Goal: Check status: Check status

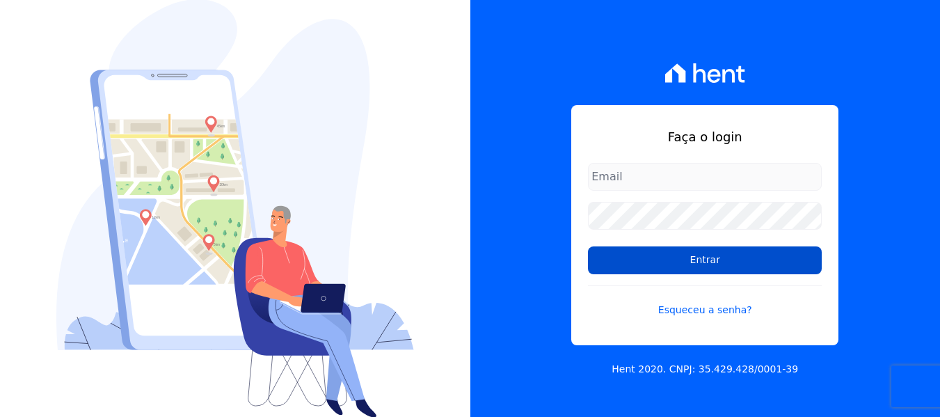
type input "[PERSON_NAME][EMAIL_ADDRESS][DOMAIN_NAME]"
click at [645, 260] on input "Entrar" at bounding box center [705, 260] width 234 height 28
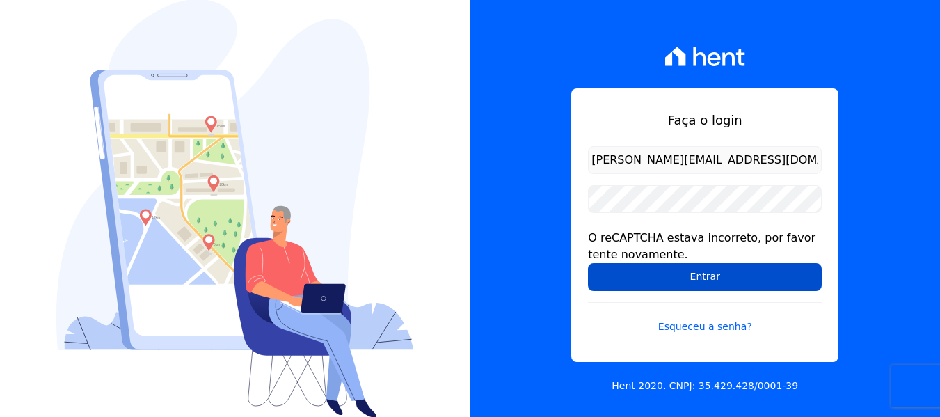
click at [668, 271] on input "Entrar" at bounding box center [705, 277] width 234 height 28
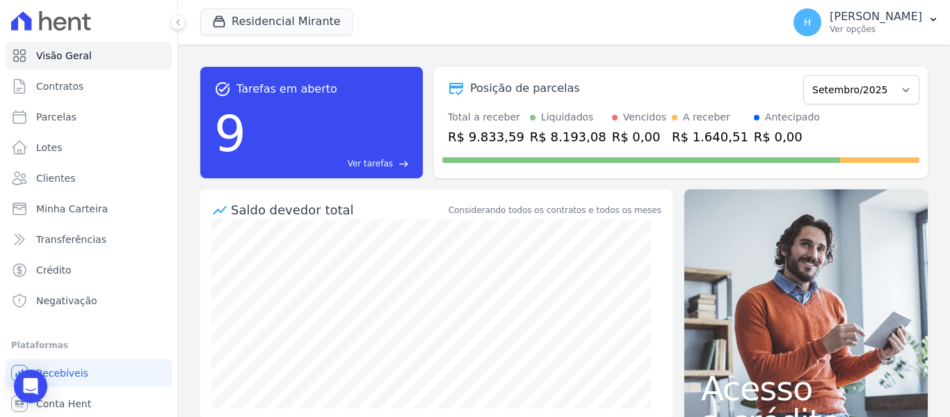
click at [266, 5] on div "Residencial Mirante [GEOGRAPHIC_DATA] [GEOGRAPHIC_DATA] JG Freitas [GEOGRAPHIC_…" at bounding box center [488, 22] width 577 height 46
click at [261, 14] on button "Residencial Mirante" at bounding box center [276, 21] width 152 height 26
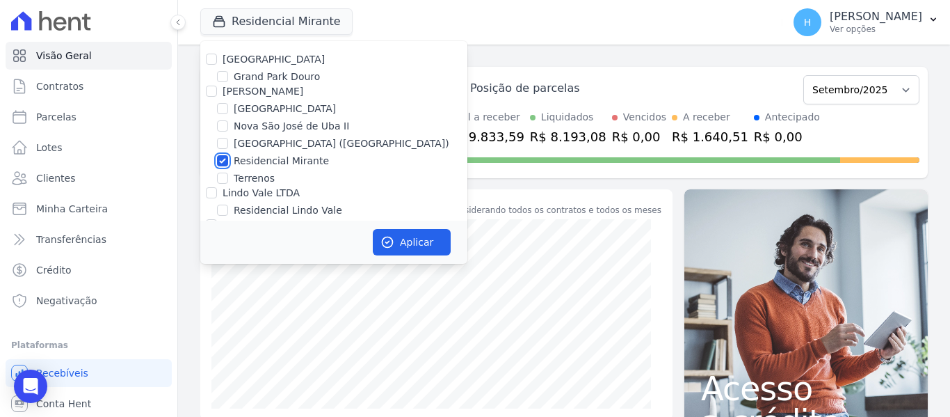
click at [226, 161] on input "Residencial Mirante" at bounding box center [222, 160] width 11 height 11
checkbox input "false"
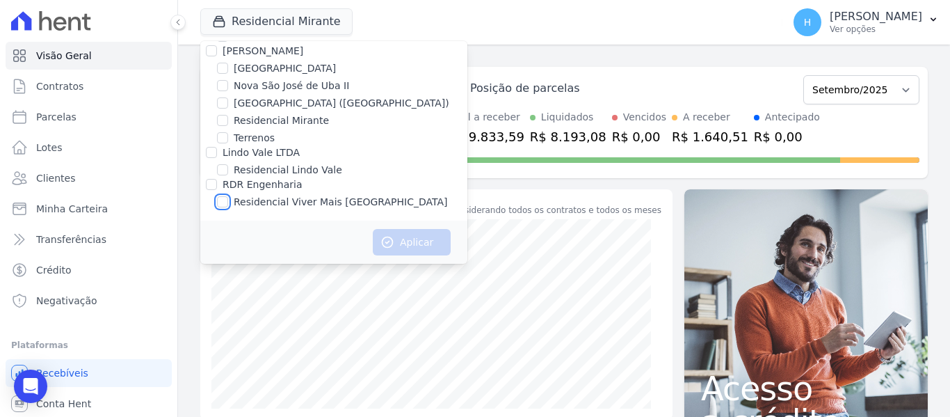
click at [221, 202] on input "Residencial Viver Mais Campo Grande" at bounding box center [222, 201] width 11 height 11
checkbox input "true"
click at [401, 234] on button "Aplicar" at bounding box center [412, 242] width 78 height 26
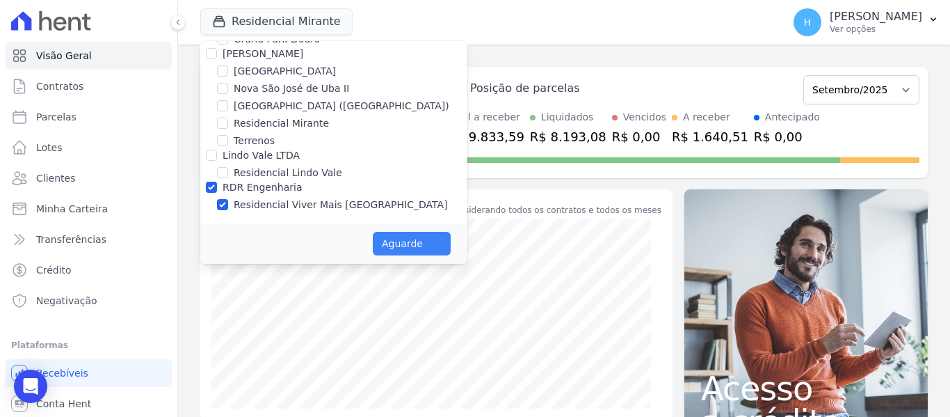
scroll to position [38, 0]
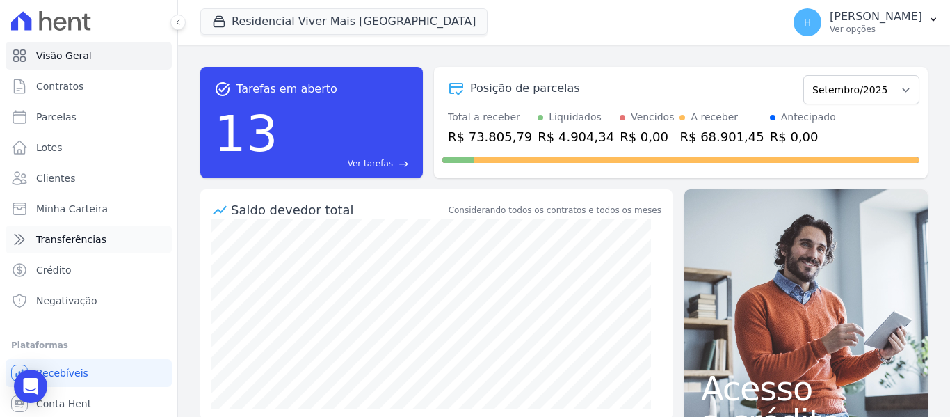
click at [81, 239] on span "Transferências" at bounding box center [71, 239] width 70 height 14
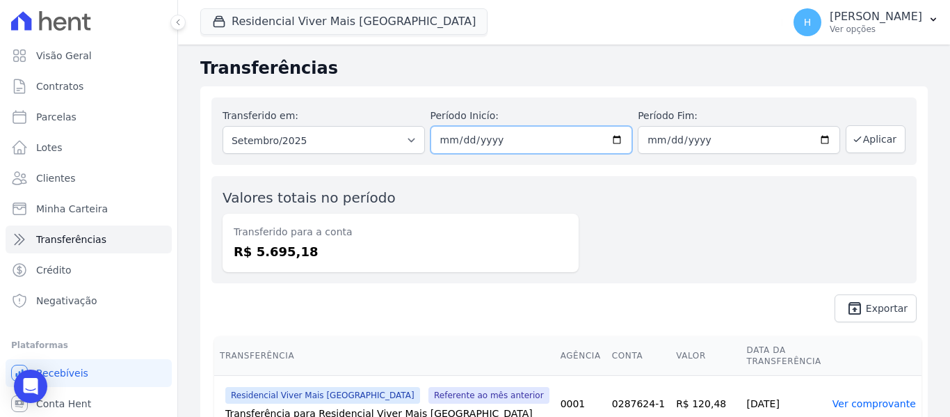
click at [615, 143] on input "[DATE]" at bounding box center [532, 140] width 202 height 28
click at [615, 142] on input "[DATE]" at bounding box center [532, 140] width 202 height 28
type input "[DATE]"
click at [867, 145] on button "Aplicar" at bounding box center [876, 139] width 60 height 28
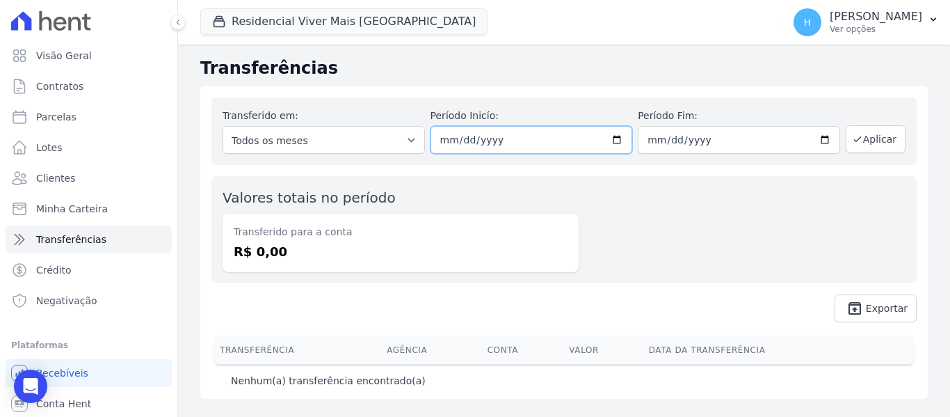
click at [619, 136] on input "[DATE]" at bounding box center [532, 140] width 202 height 28
type input "2025-09-04"
click at [893, 127] on button "Aplicar" at bounding box center [876, 139] width 60 height 28
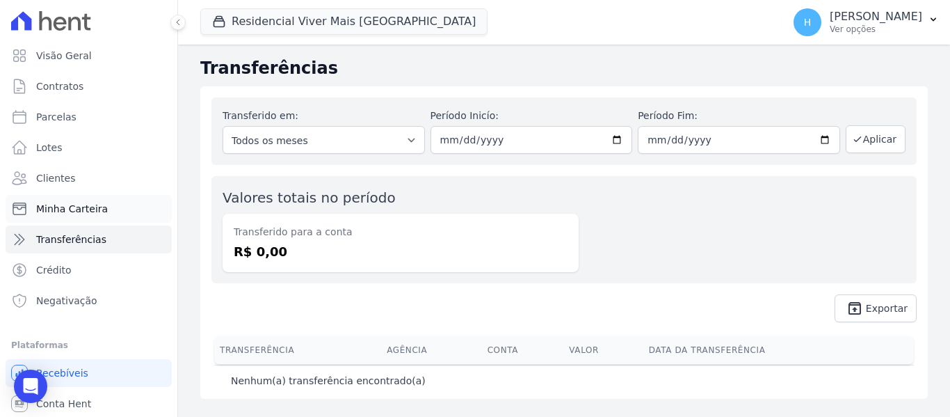
click at [88, 206] on span "Minha Carteira" at bounding box center [72, 209] width 72 height 14
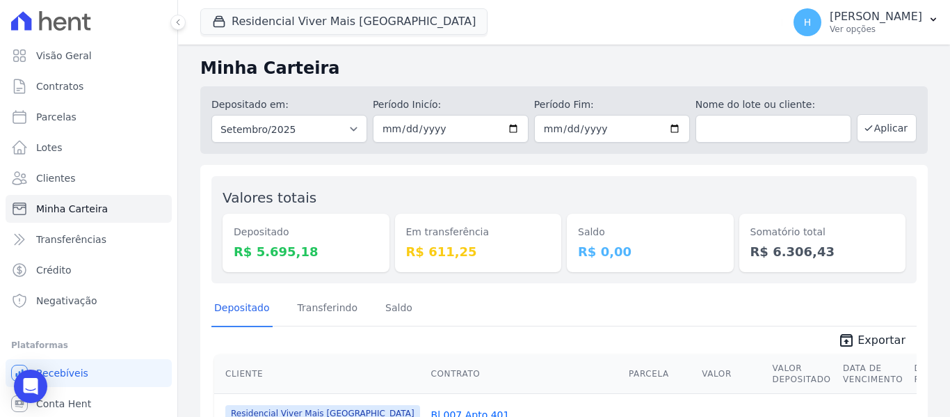
scroll to position [70, 0]
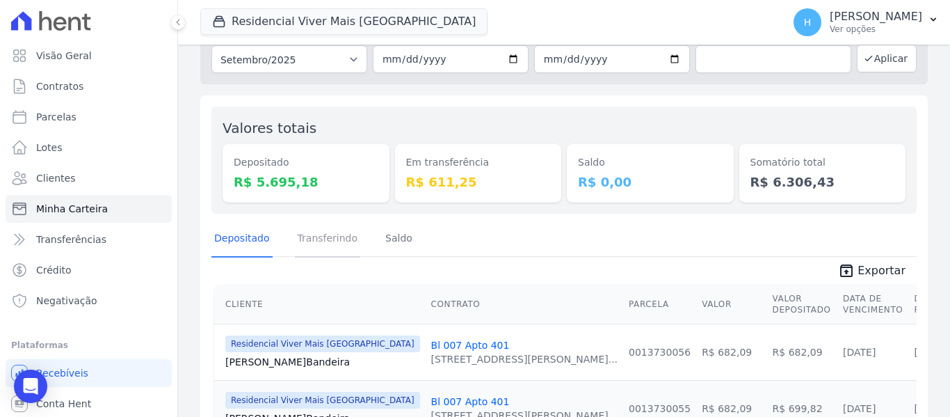
click at [340, 245] on link "Transferindo" at bounding box center [328, 239] width 66 height 36
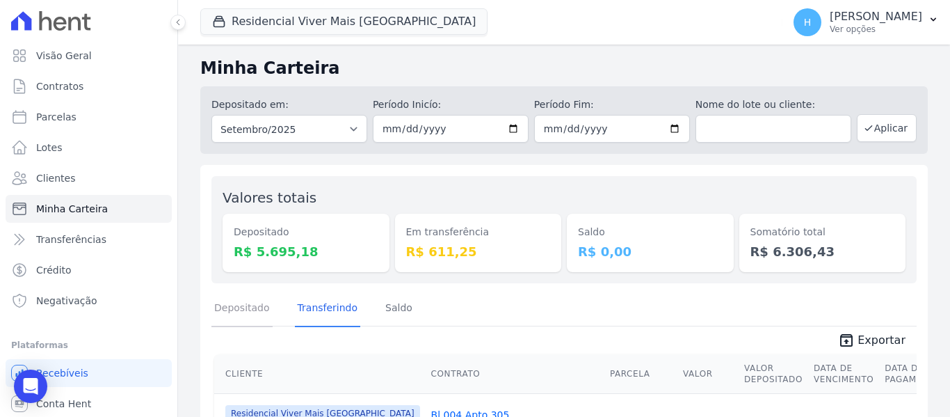
click at [259, 301] on link "Depositado" at bounding box center [241, 309] width 61 height 36
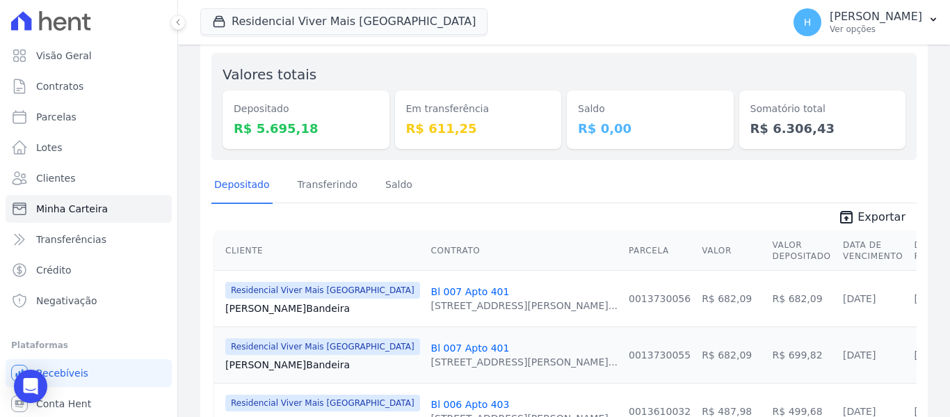
scroll to position [54, 0]
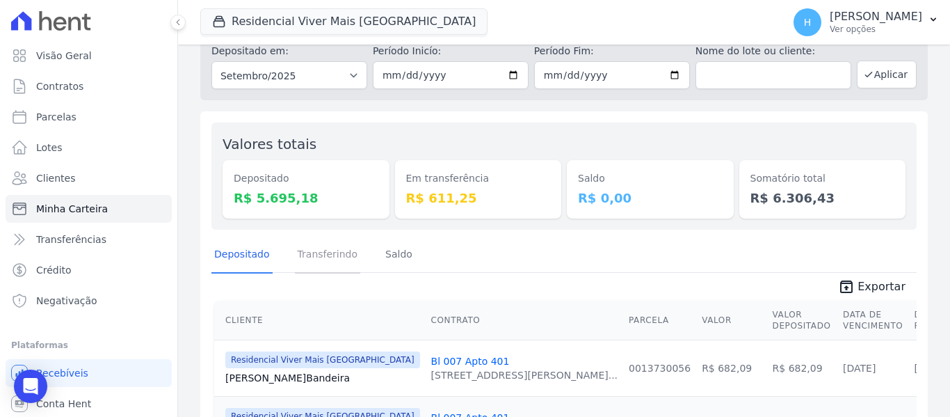
click at [326, 264] on link "Transferindo" at bounding box center [328, 255] width 66 height 36
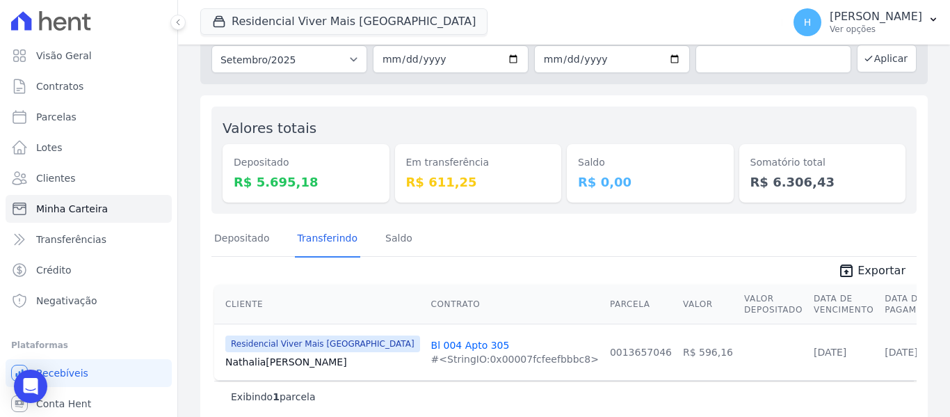
scroll to position [90, 0]
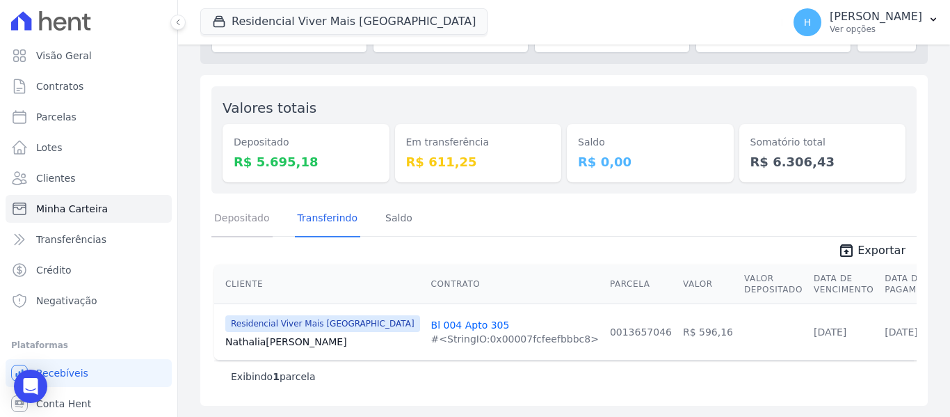
click at [250, 230] on link "Depositado" at bounding box center [241, 219] width 61 height 36
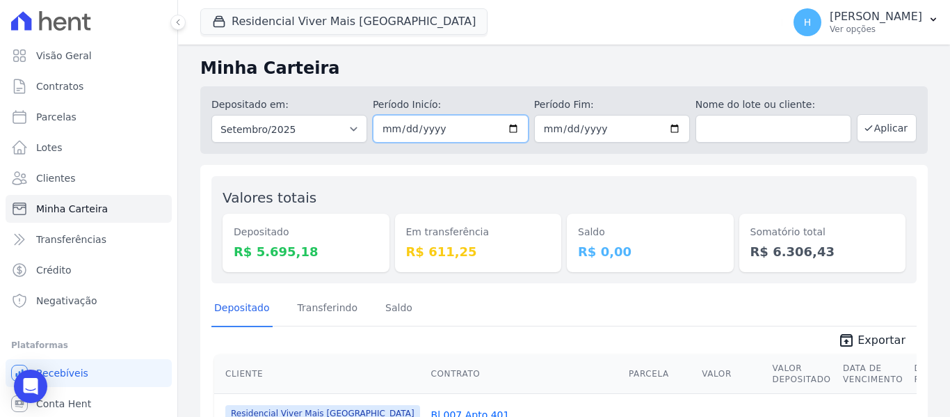
click at [500, 126] on input "[DATE]" at bounding box center [451, 129] width 156 height 28
click at [515, 137] on input "[DATE]" at bounding box center [451, 129] width 156 height 28
click at [514, 127] on input "[DATE]" at bounding box center [451, 129] width 156 height 28
type input "[DATE]"
click at [880, 132] on button "Aplicar" at bounding box center [887, 128] width 60 height 28
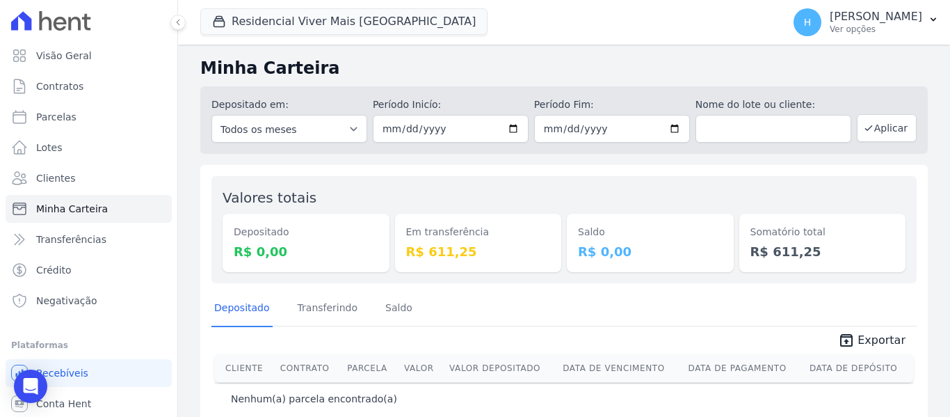
scroll to position [22, 0]
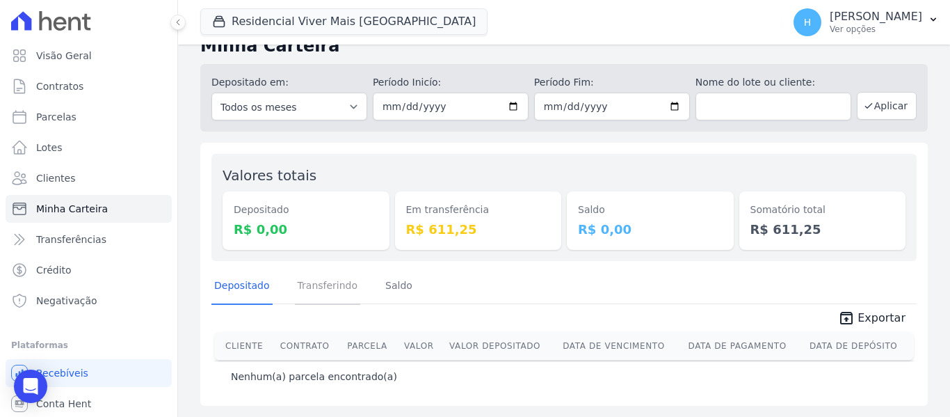
click at [324, 294] on link "Transferindo" at bounding box center [328, 287] width 66 height 36
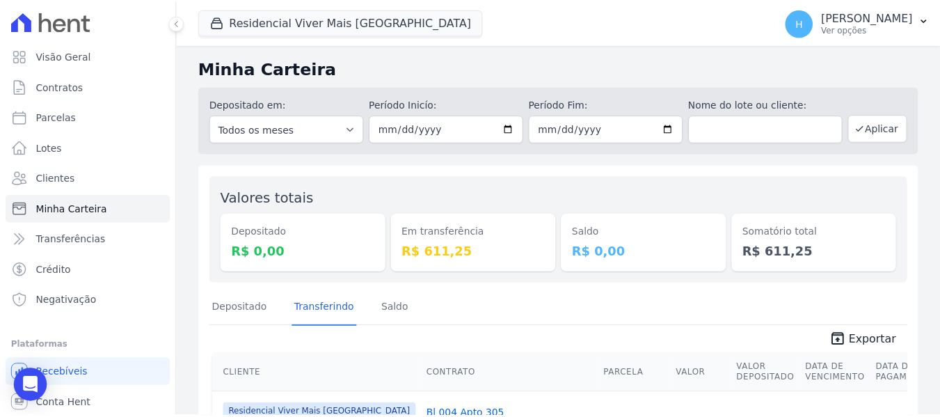
scroll to position [90, 0]
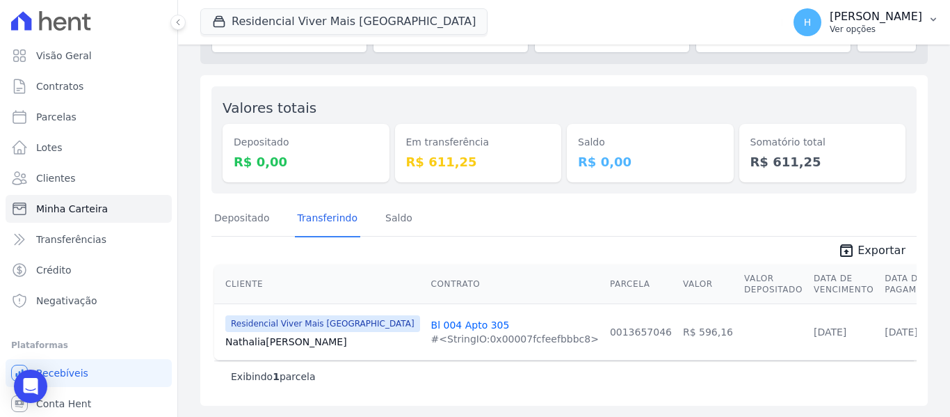
click at [876, 35] on div "H Hellen Vilaça Ver opções" at bounding box center [858, 22] width 129 height 28
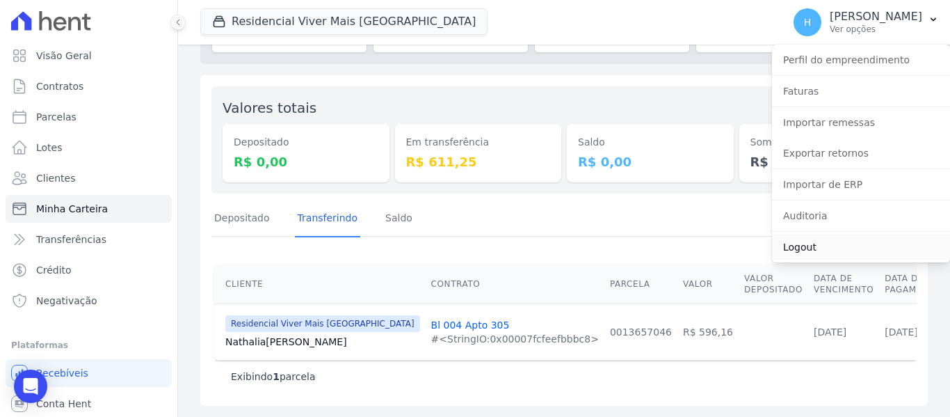
click at [799, 239] on link "Logout" at bounding box center [861, 246] width 178 height 25
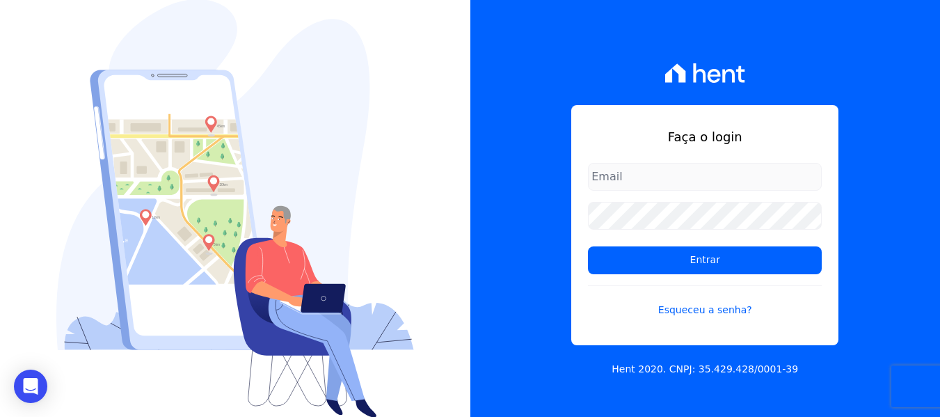
type input "hellen@3pnegociosimobiliarios.com.br"
